Goal: Task Accomplishment & Management: Use online tool/utility

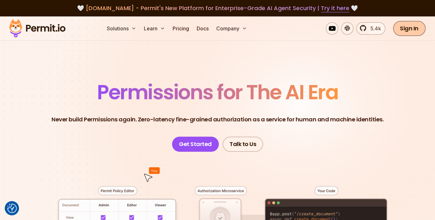
click at [406, 24] on link "Sign In" at bounding box center [409, 28] width 33 height 15
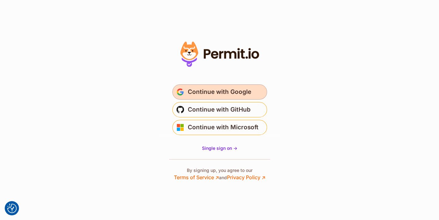
click at [238, 95] on span "Continue with Google" at bounding box center [219, 92] width 63 height 10
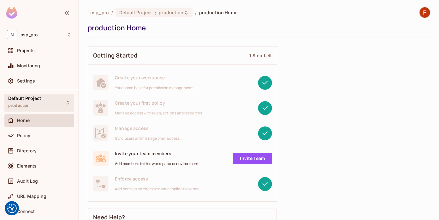
click at [29, 97] on span "Default Project" at bounding box center [24, 98] width 33 height 5
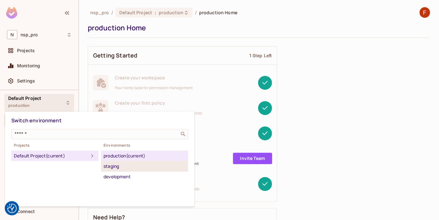
click at [117, 166] on div "staging" at bounding box center [145, 166] width 82 height 8
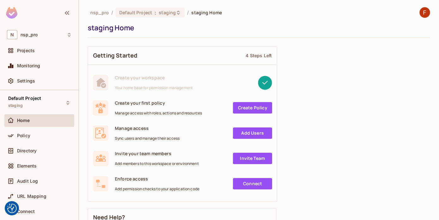
click at [32, 118] on div "Home" at bounding box center [44, 120] width 55 height 5
click at [37, 102] on div "Default Project staging" at bounding box center [24, 103] width 33 height 14
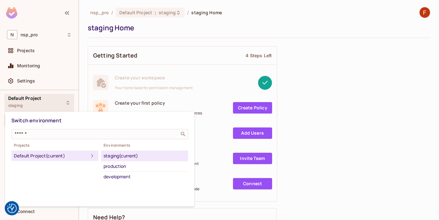
click at [44, 154] on div "Default Project (current)" at bounding box center [51, 156] width 75 height 8
click at [29, 81] on div at bounding box center [219, 110] width 439 height 220
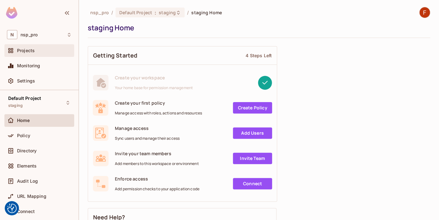
click at [38, 49] on div "Projects" at bounding box center [44, 50] width 55 height 5
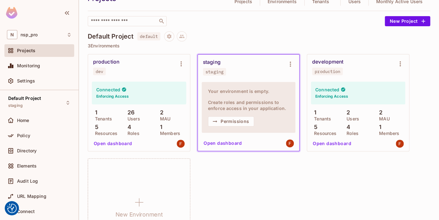
scroll to position [33, 0]
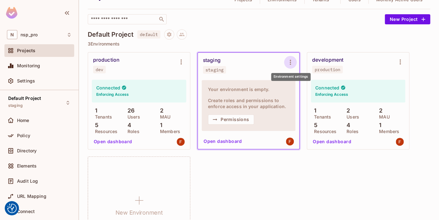
click at [288, 63] on icon "Environment settings" at bounding box center [291, 62] width 8 height 8
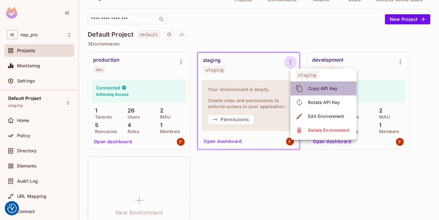
click at [331, 88] on div "Copy API Key" at bounding box center [322, 88] width 29 height 6
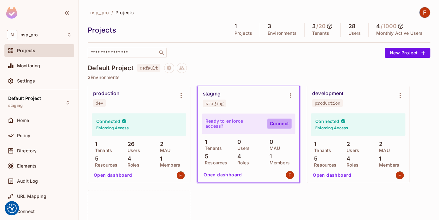
click at [277, 125] on link "Connect" at bounding box center [279, 123] width 25 height 10
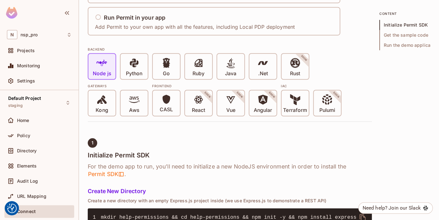
scroll to position [119, 0]
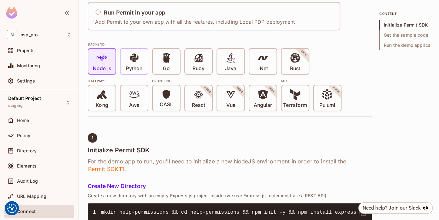
click at [136, 61] on icon at bounding box center [134, 57] width 11 height 11
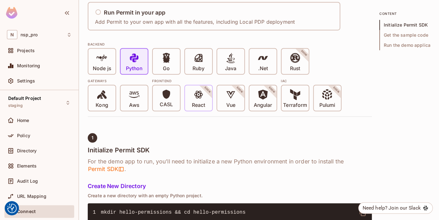
click at [200, 99] on icon at bounding box center [198, 94] width 11 height 11
click at [191, 102] on div "React SOON" at bounding box center [198, 97] width 27 height 25
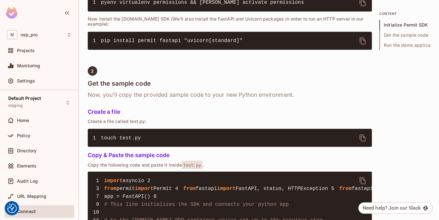
scroll to position [0, 0]
